Goal: Information Seeking & Learning: Learn about a topic

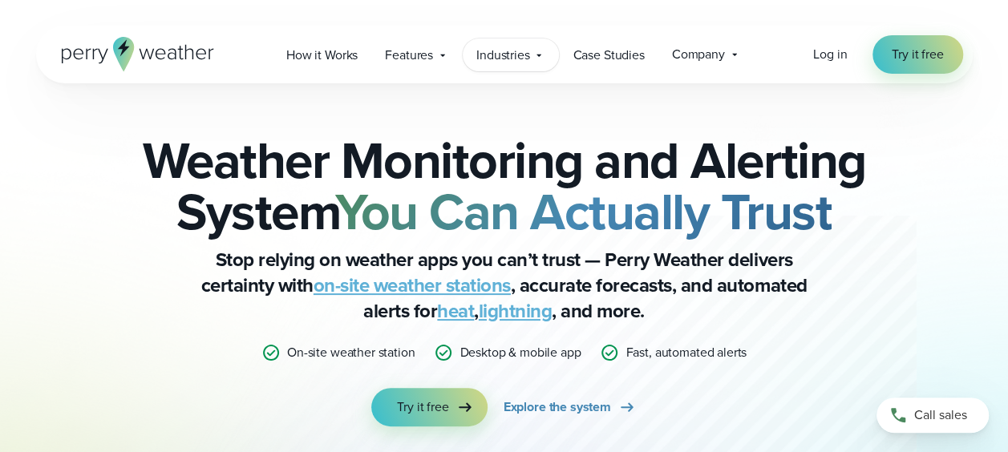
click at [515, 50] on span "Industries" at bounding box center [503, 55] width 54 height 19
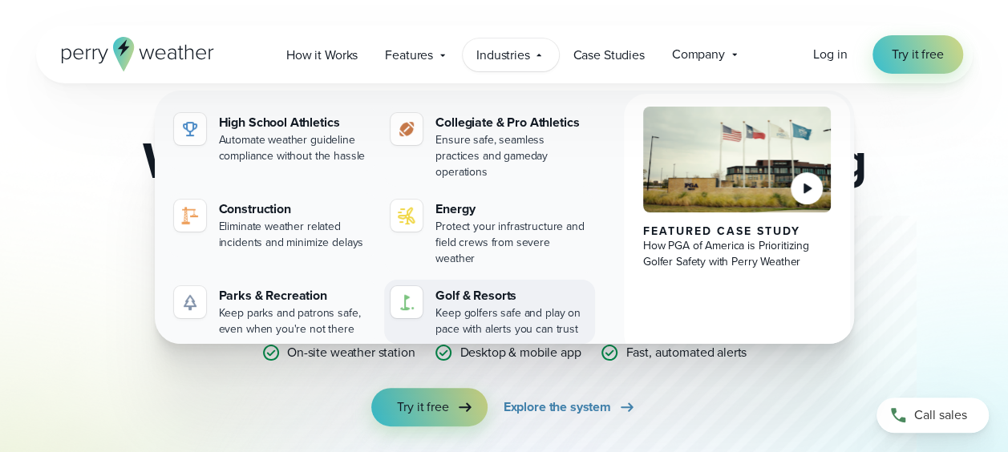
click at [489, 286] on div "Golf & Resorts" at bounding box center [511, 295] width 153 height 19
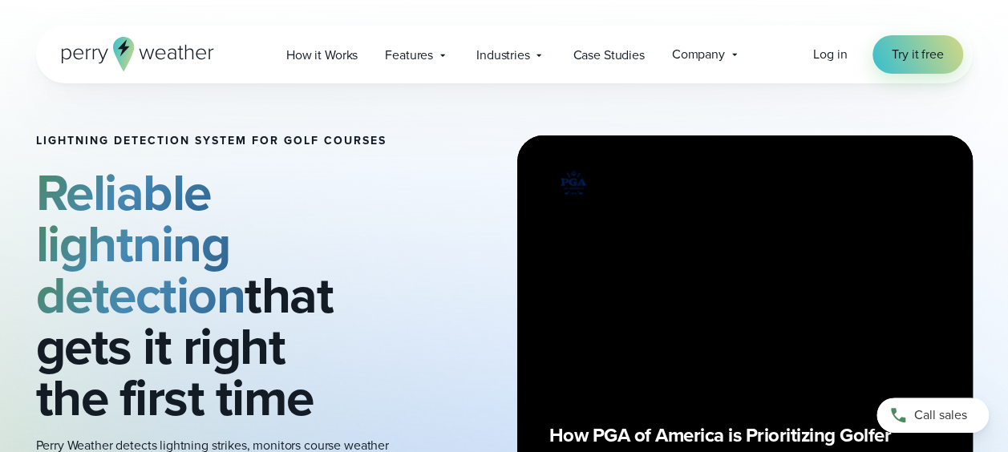
drag, startPoint x: 144, startPoint y: 59, endPoint x: 125, endPoint y: 57, distance: 19.4
click at [125, 57] on icon at bounding box center [122, 54] width 21 height 34
